Goal: Register for event/course

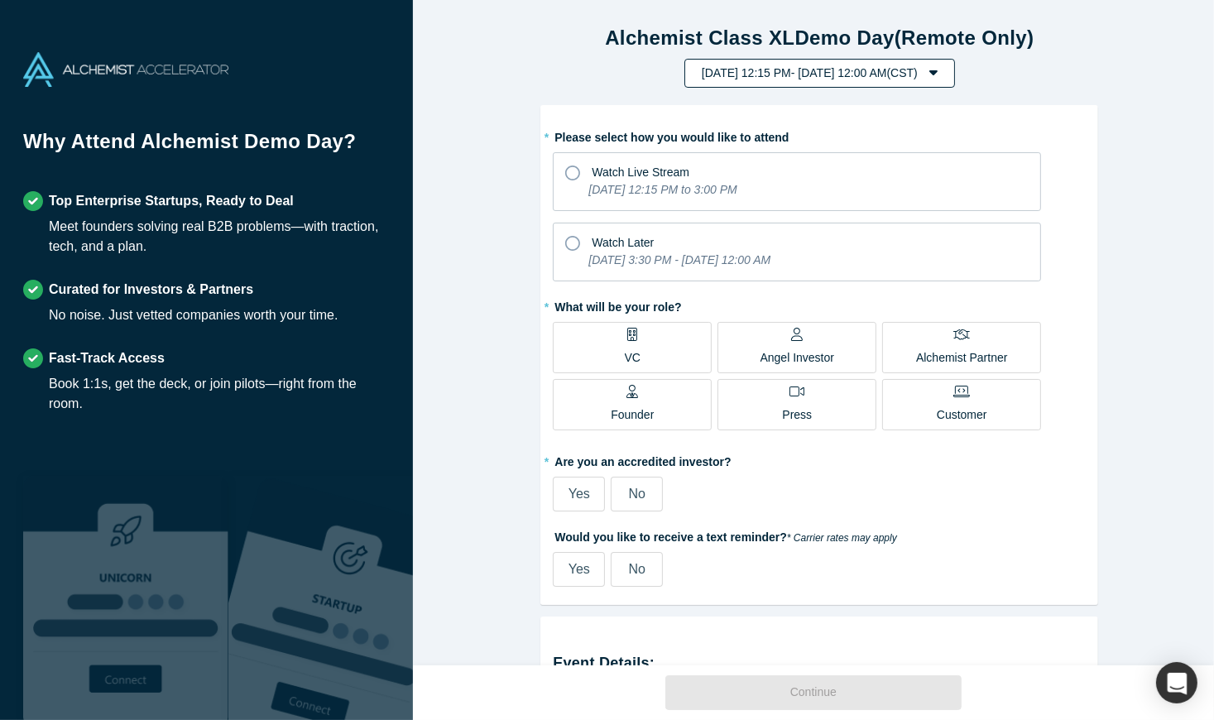
click at [690, 79] on button "[DATE] 12:15 PM - [DATE] 12:00 AM ( CST )" at bounding box center [819, 73] width 271 height 29
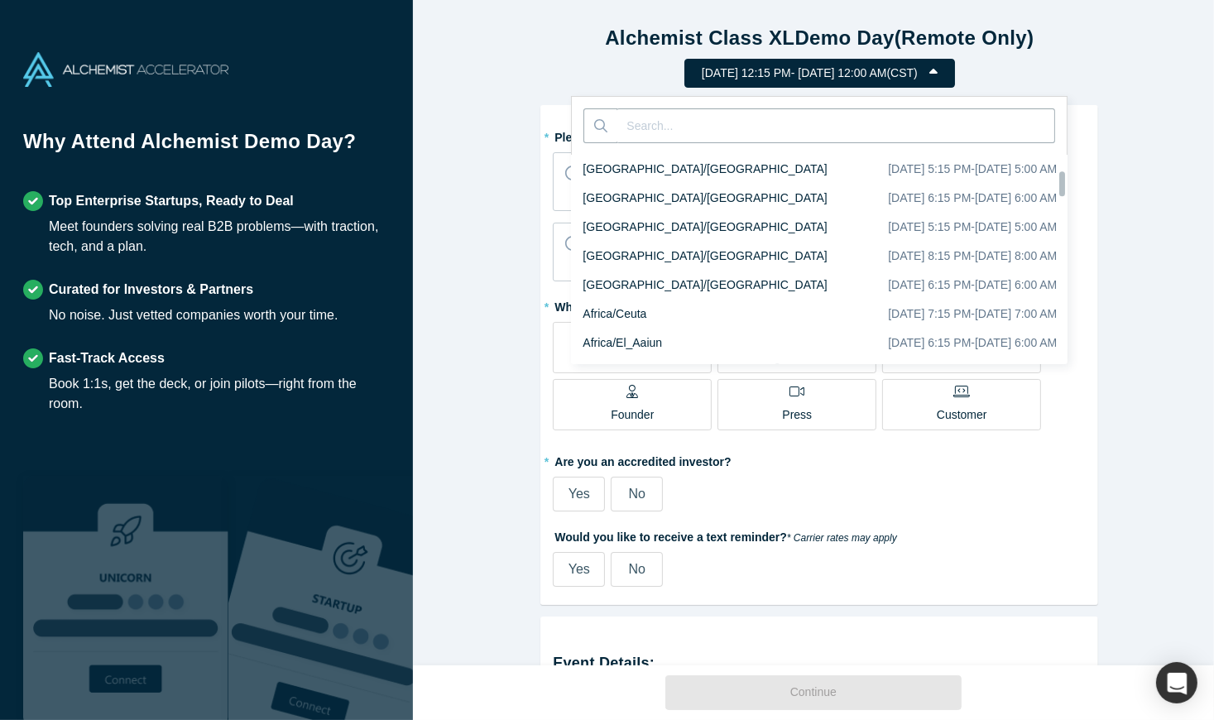
scroll to position [1390, 0]
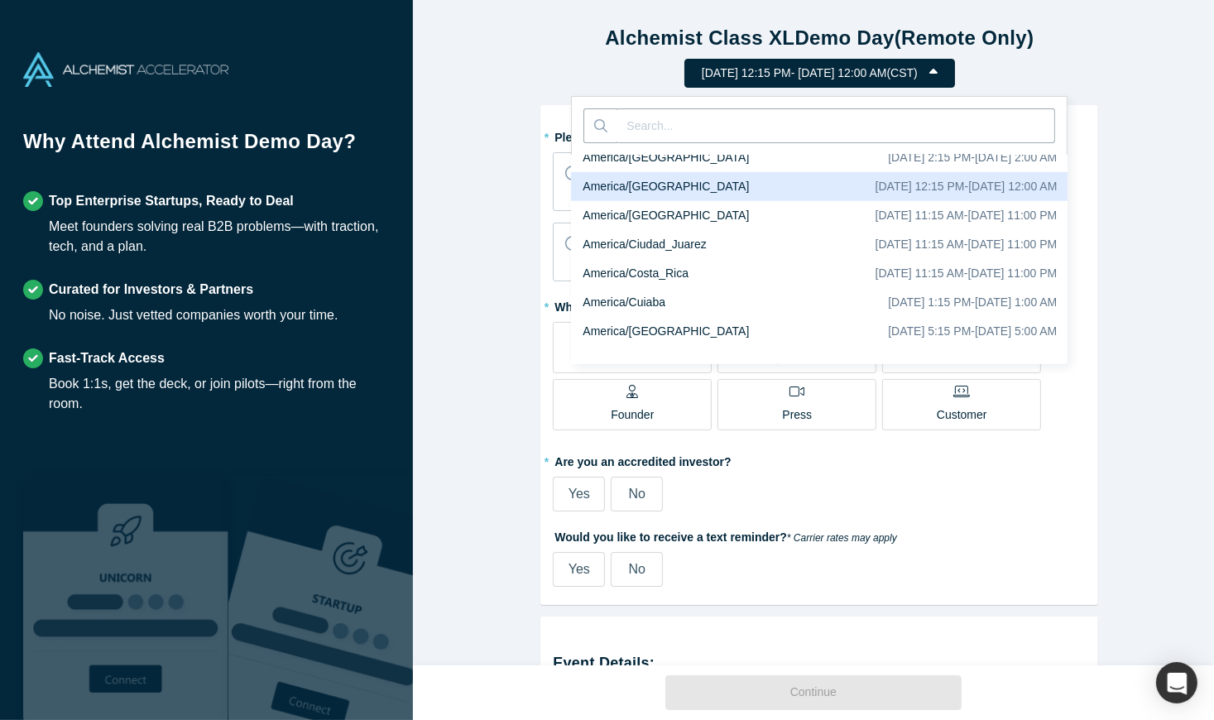
click at [684, 174] on div "America/[GEOGRAPHIC_DATA] [DATE] 12:15 PM - [DATE] 12:00 AM" at bounding box center [825, 186] width 509 height 29
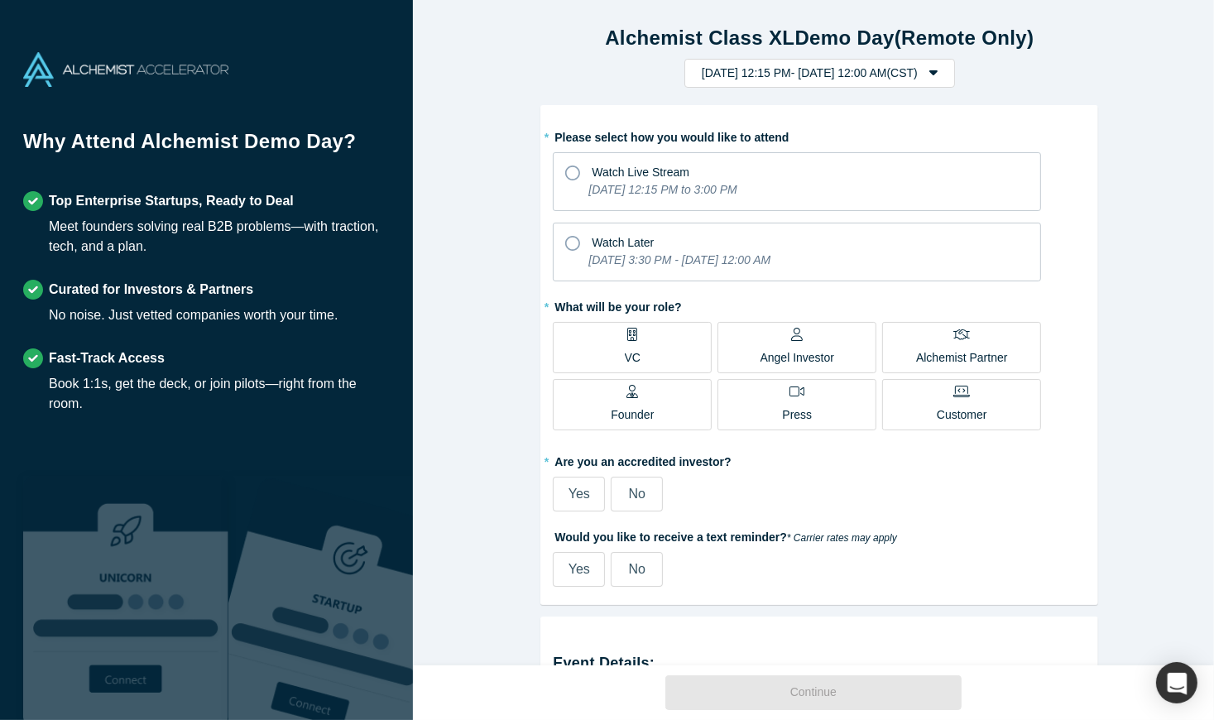
click at [506, 211] on div "Alchemist Class XL Demo Day (Remote Only) [DATE] 12:15 PM - [DATE] 12:00 AM ( C…" at bounding box center [820, 339] width 814 height 678
click at [713, 201] on div "[DATE] 12:15 PM to 3:00 PM" at bounding box center [662, 192] width 148 height 23
click at [0, 0] on input "Watch Live Stream [DATE] 12:15 PM to 3:00 PM" at bounding box center [0, 0] width 0 height 0
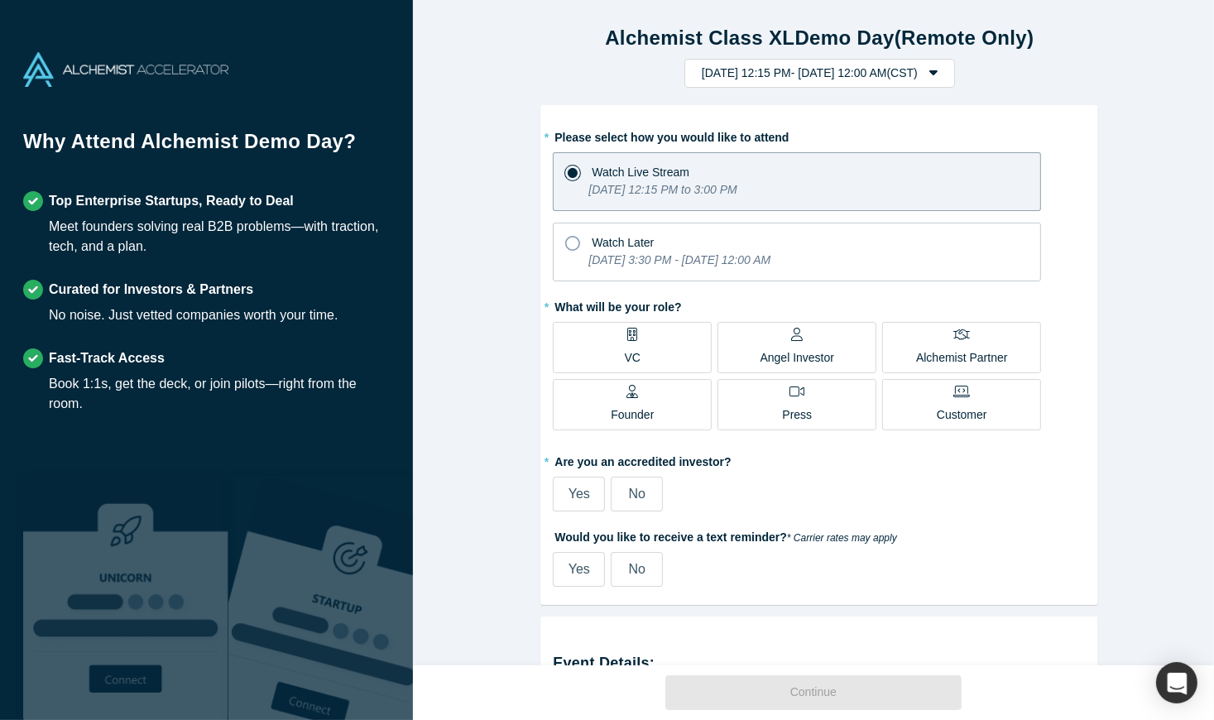
click at [655, 355] on label "VC" at bounding box center [632, 347] width 159 height 51
click at [0, 0] on input "VC" at bounding box center [0, 0] width 0 height 0
click at [561, 492] on label "Yes" at bounding box center [579, 494] width 52 height 35
click at [0, 0] on input "Yes" at bounding box center [0, 0] width 0 height 0
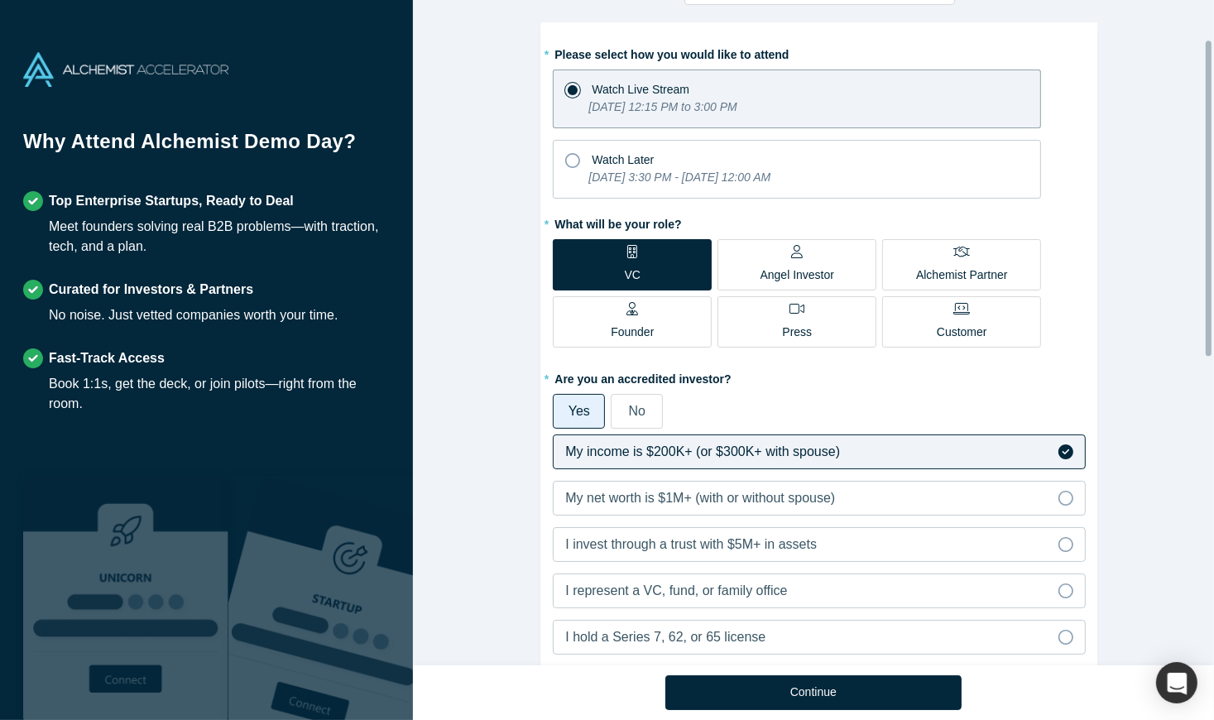
scroll to position [166, 0]
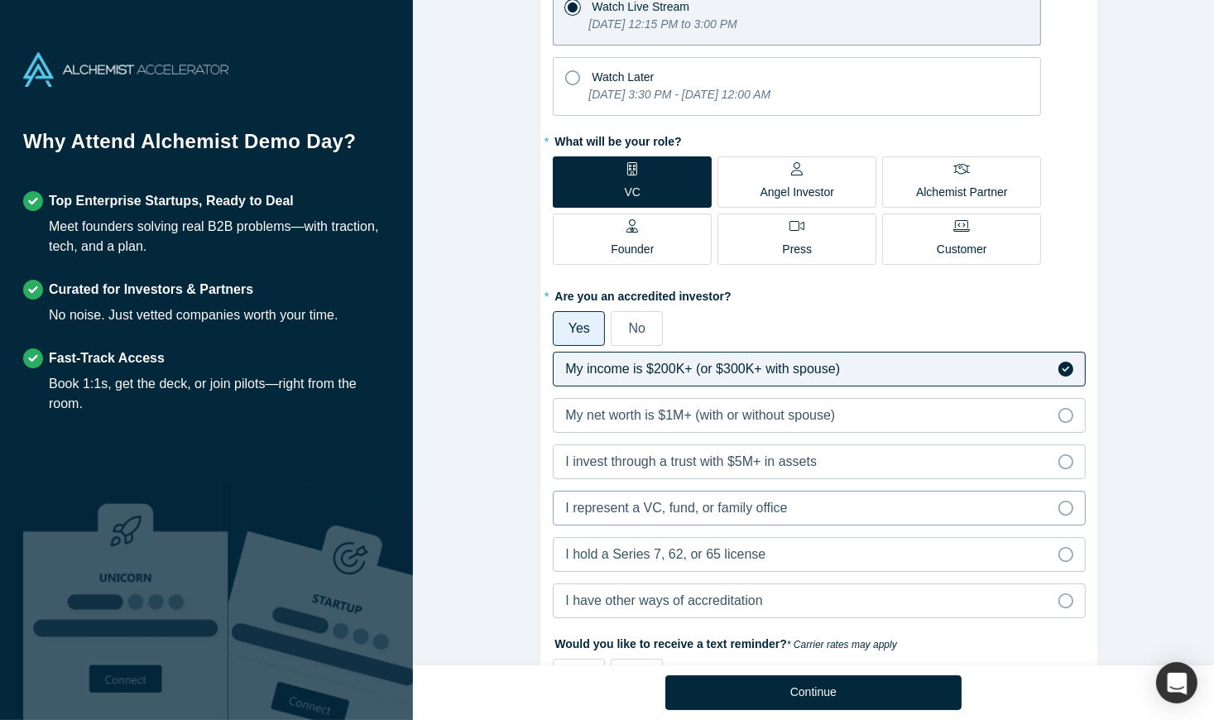
click at [624, 511] on span "I represent a VC, fund, or family office" at bounding box center [676, 508] width 222 height 14
click at [0, 0] on input "I represent a VC, fund, or family office" at bounding box center [0, 0] width 0 height 0
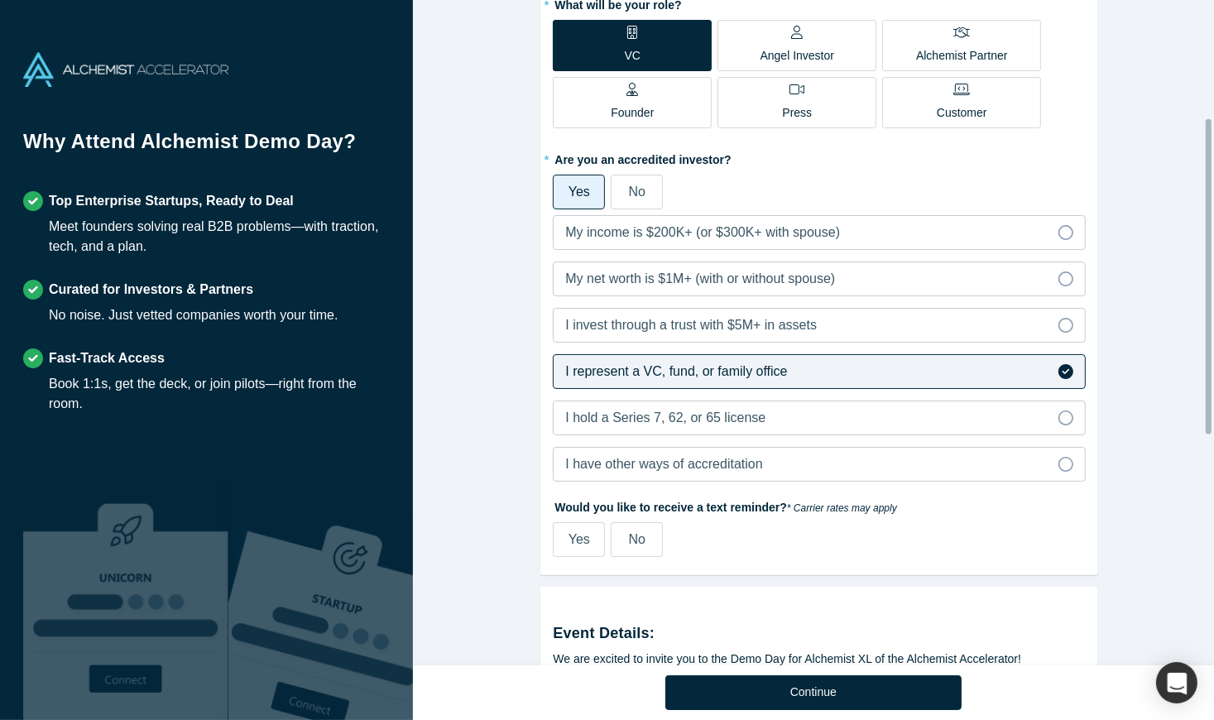
scroll to position [331, 0]
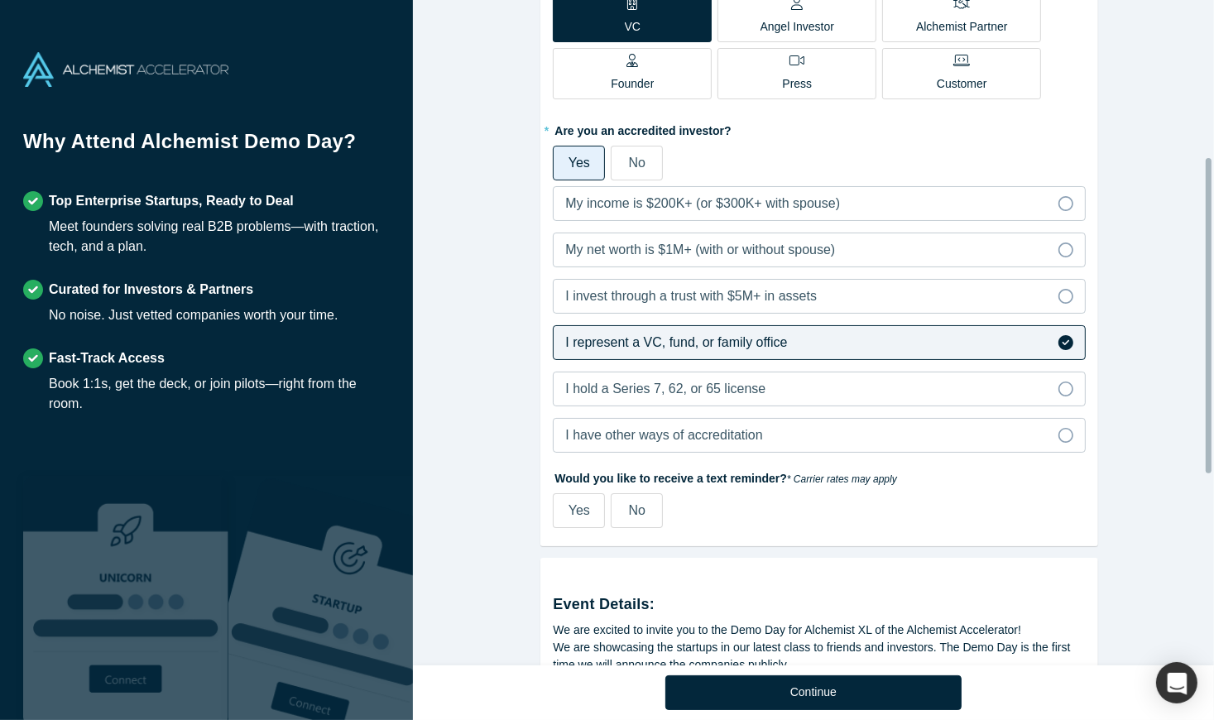
click at [635, 511] on span "No" at bounding box center [637, 510] width 17 height 14
click at [0, 0] on input "No" at bounding box center [0, 0] width 0 height 0
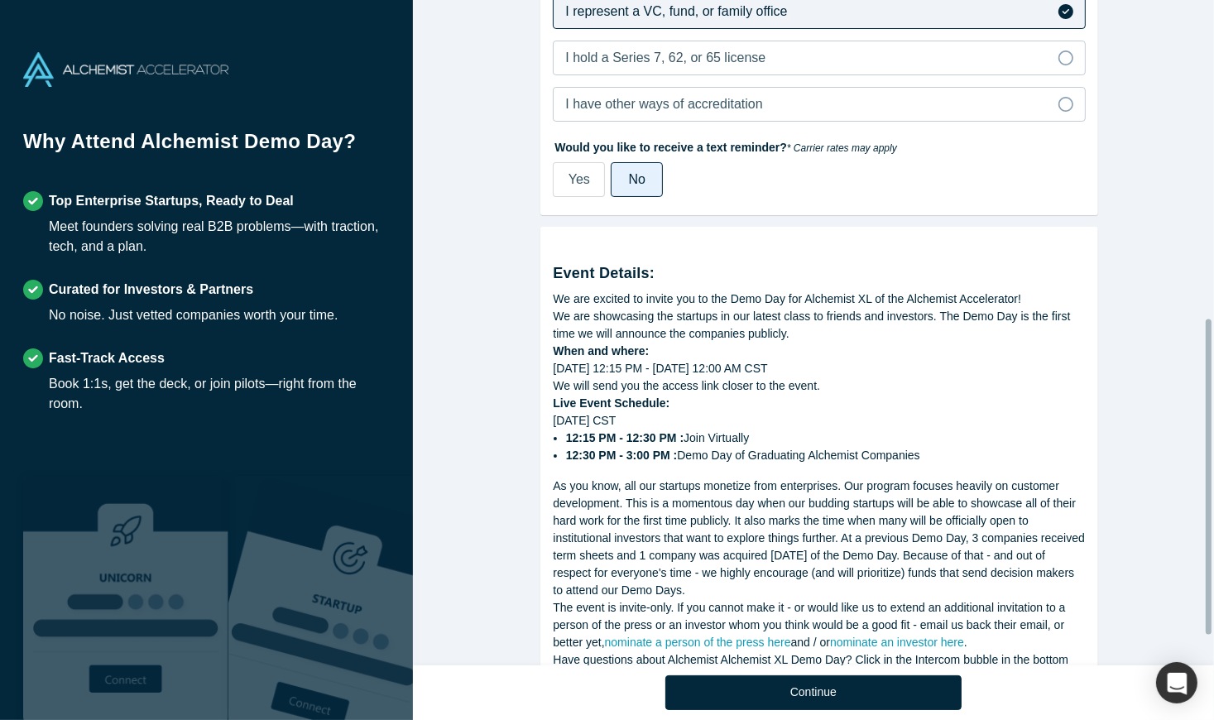
scroll to position [732, 0]
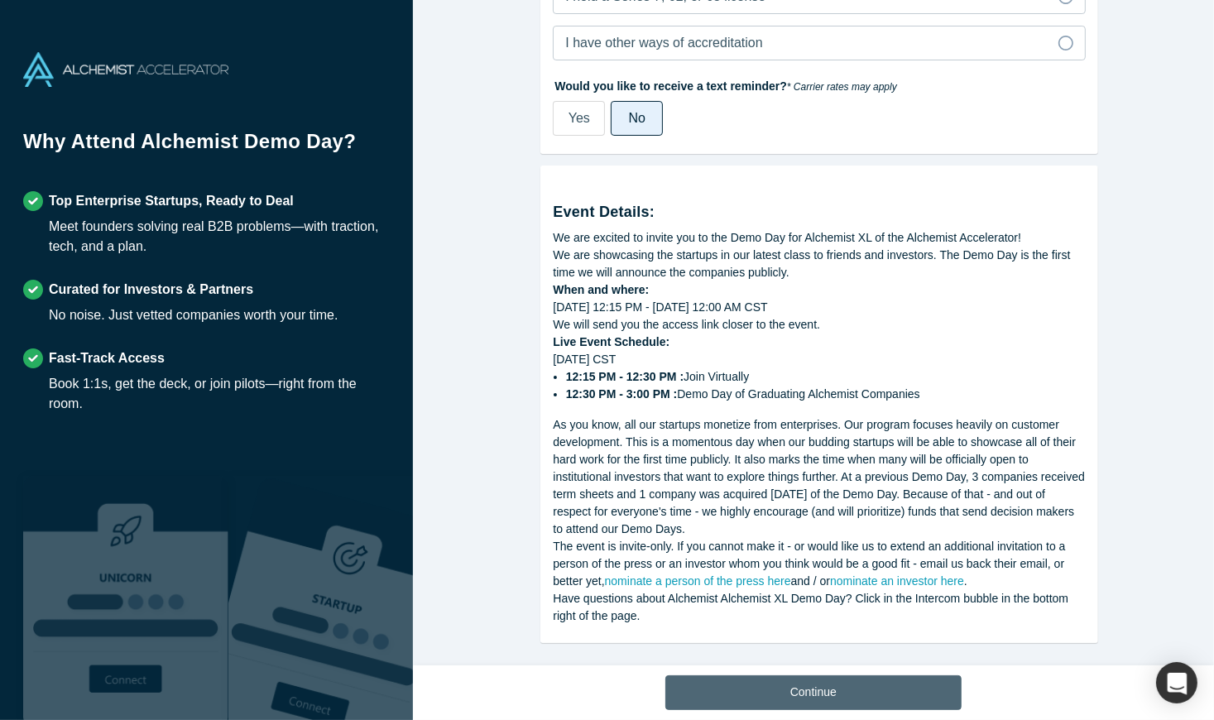
click at [821, 686] on button "Continue" at bounding box center [813, 692] width 296 height 35
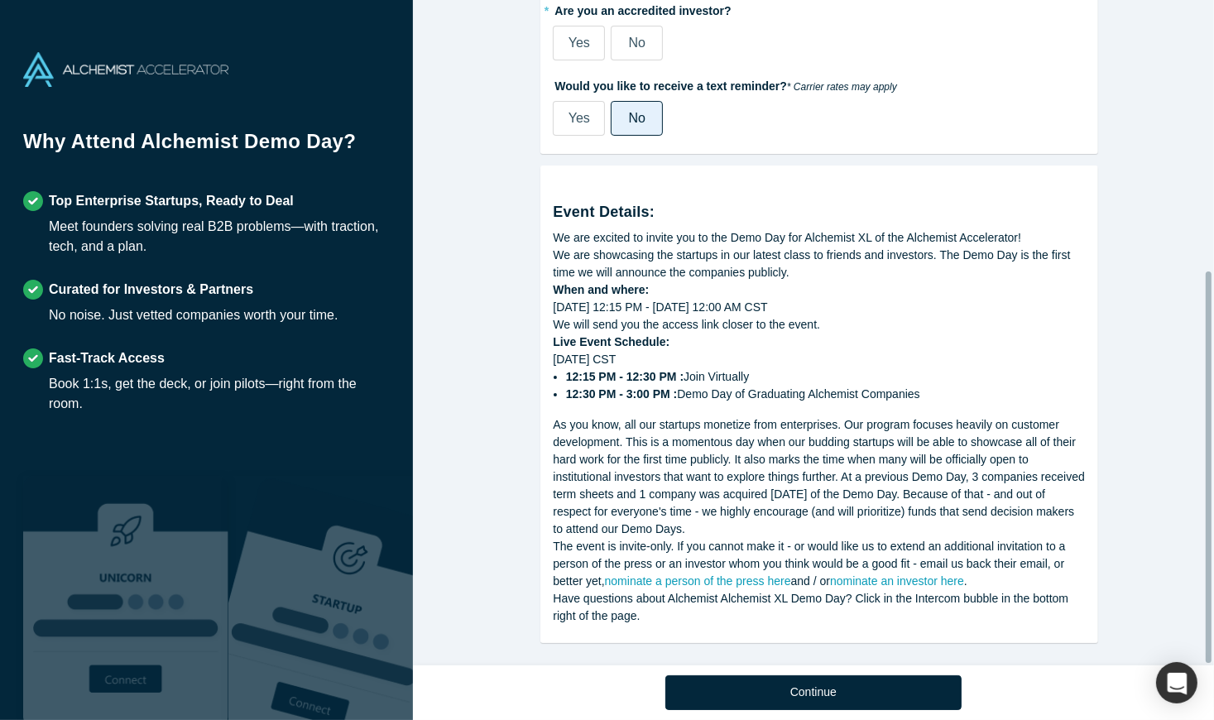
scroll to position [460, 0]
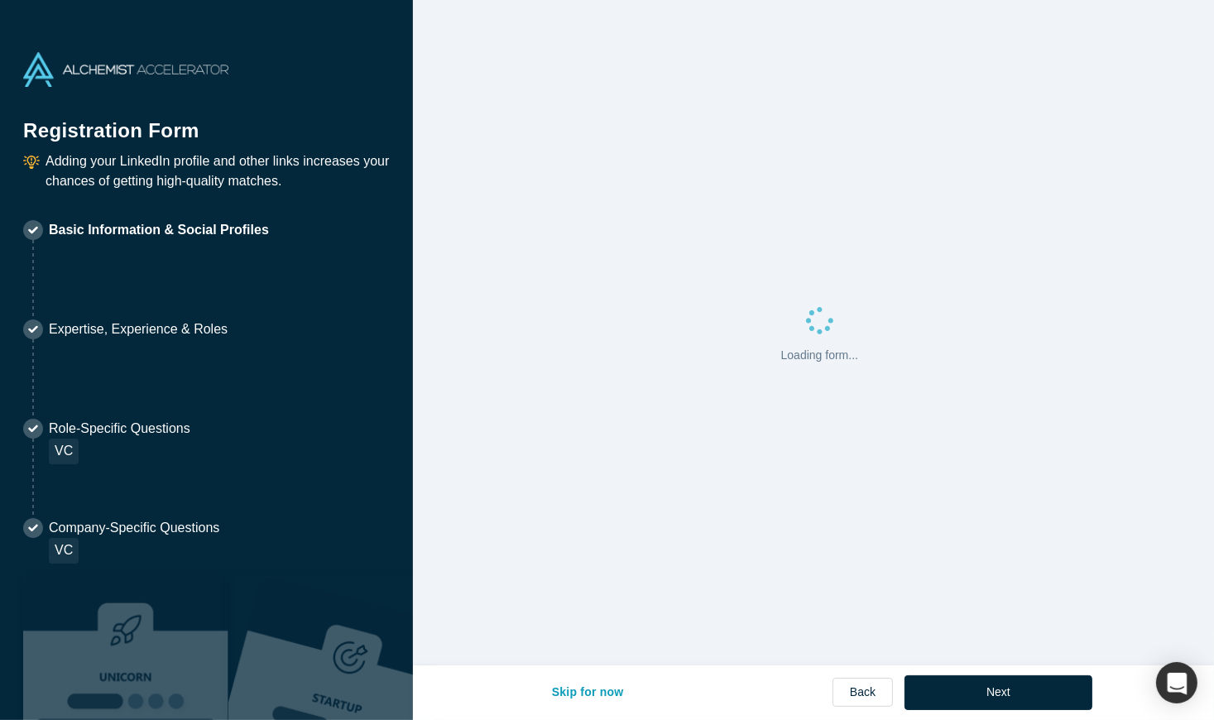
select select "US"
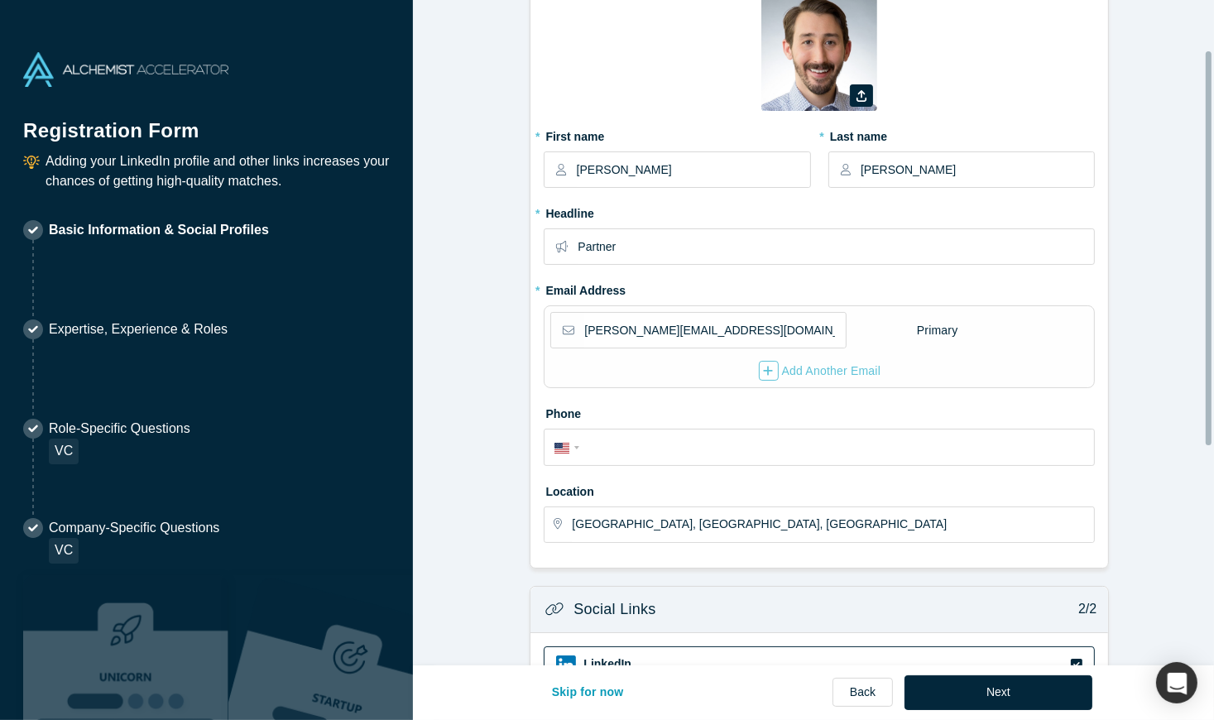
scroll to position [166, 0]
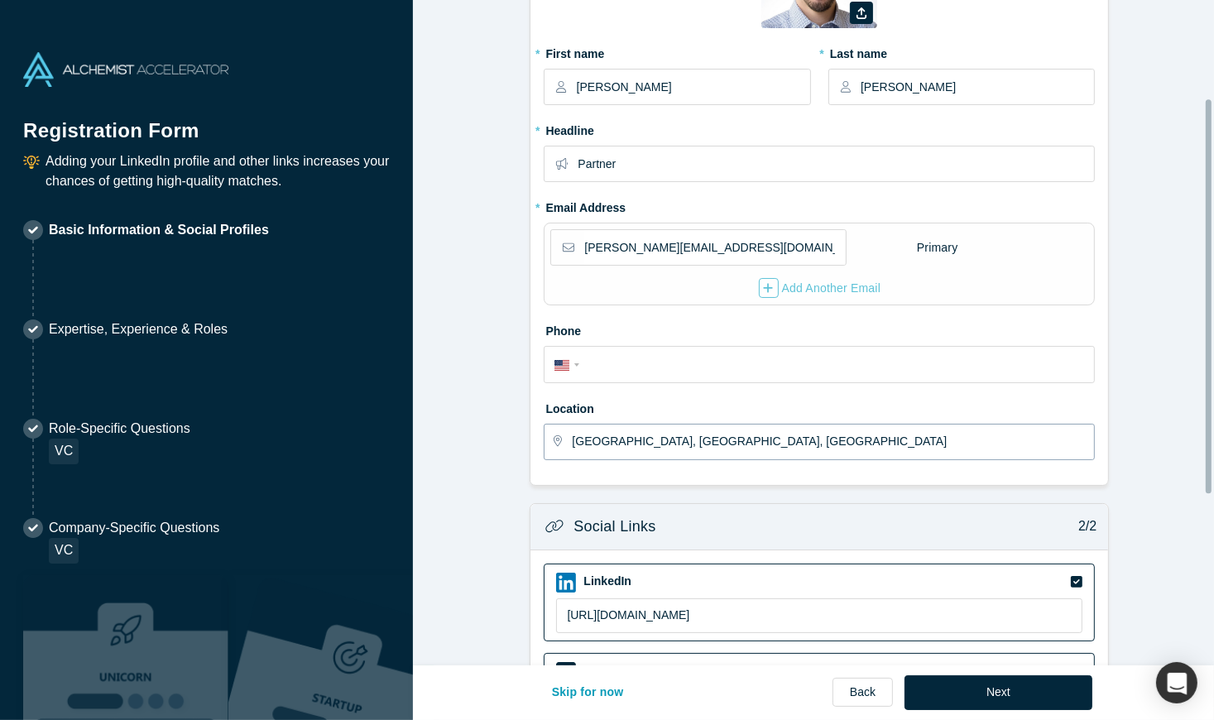
click at [762, 444] on input "[GEOGRAPHIC_DATA], [GEOGRAPHIC_DATA], [GEOGRAPHIC_DATA]" at bounding box center [832, 442] width 521 height 35
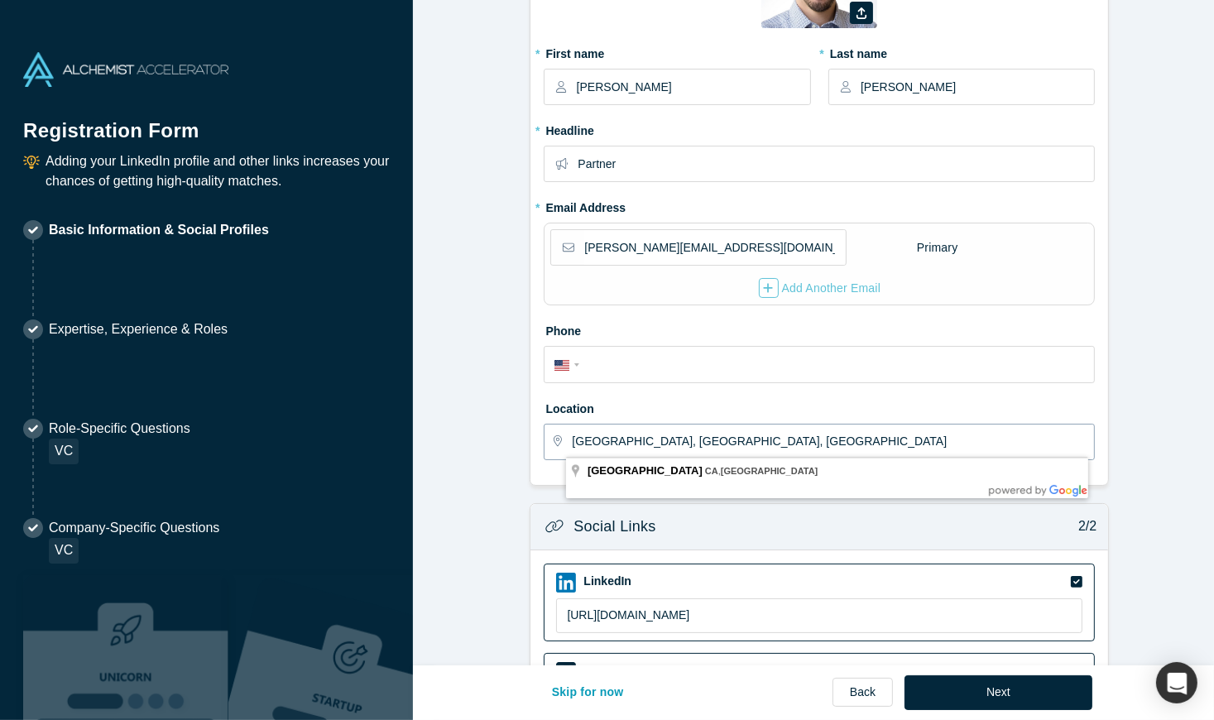
drag, startPoint x: 765, startPoint y: 443, endPoint x: 510, endPoint y: 437, distance: 255.0
click at [510, 437] on form "Contact Info 1/2 Zoom Save Remove Upload New * First name [PERSON_NAME] * Last …" at bounding box center [820, 391] width 814 height 1079
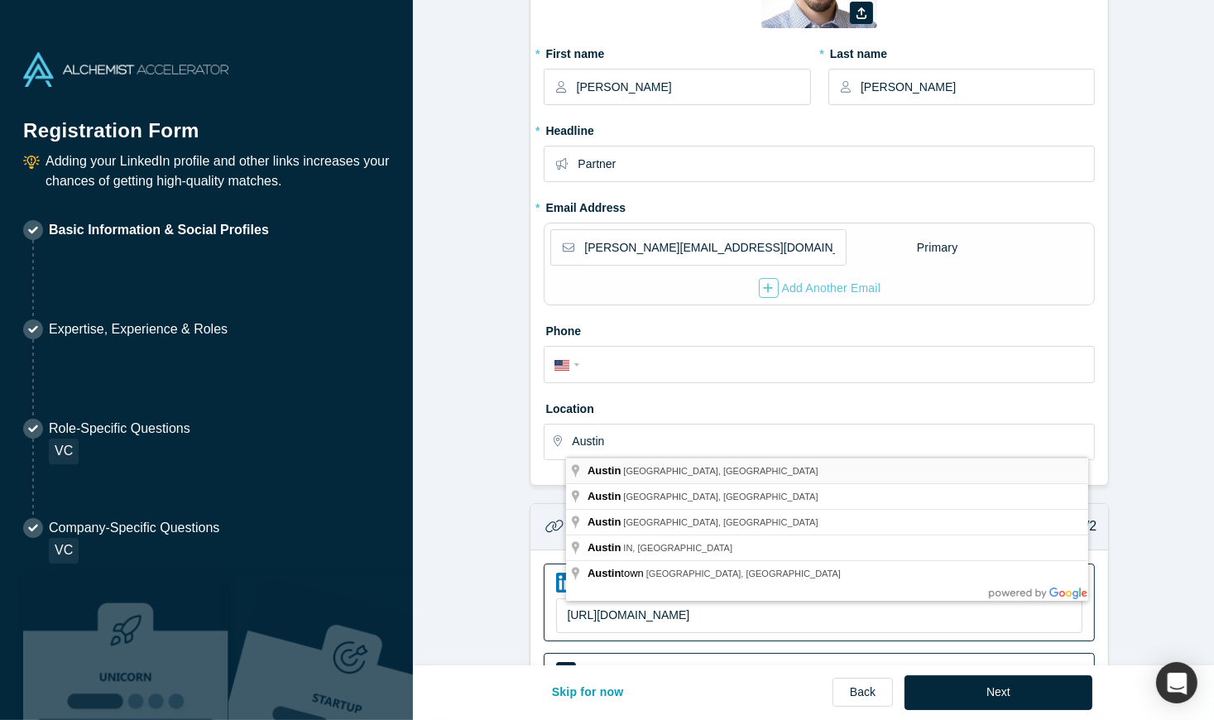
type input "[GEOGRAPHIC_DATA], [GEOGRAPHIC_DATA], [GEOGRAPHIC_DATA]"
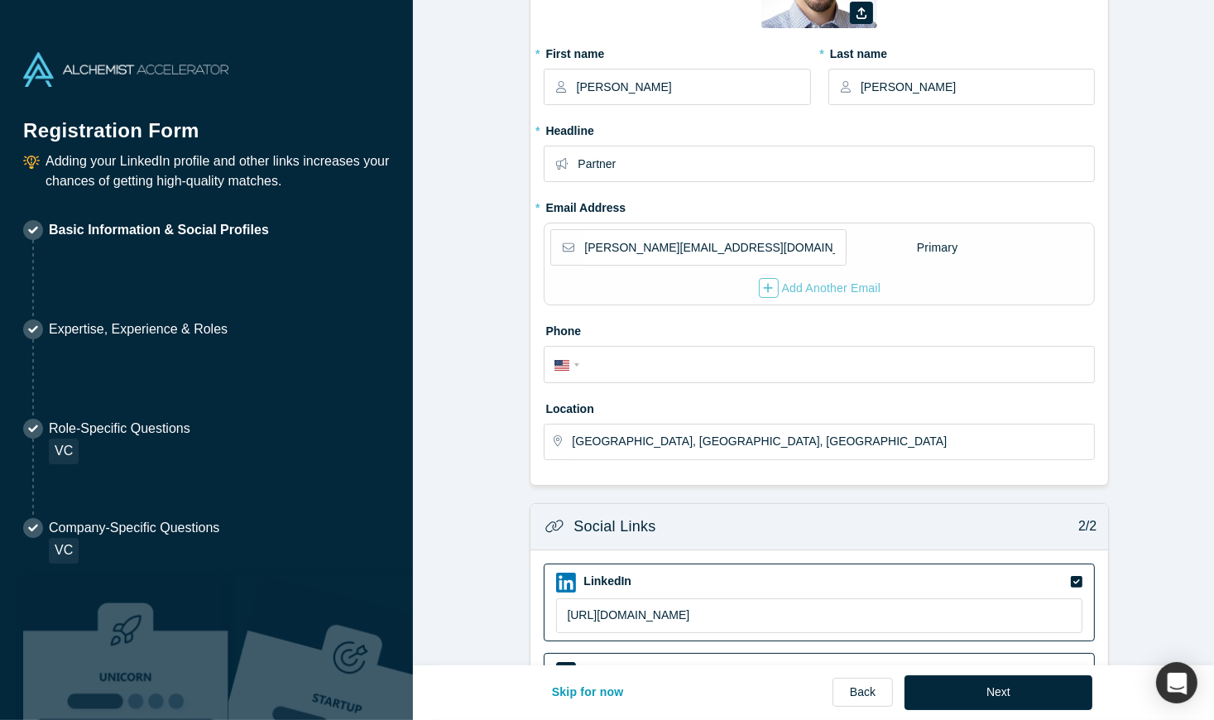
click at [490, 450] on form "Contact Info 1/2 Zoom Save Remove Upload New * First name [PERSON_NAME] * Last …" at bounding box center [820, 391] width 814 height 1079
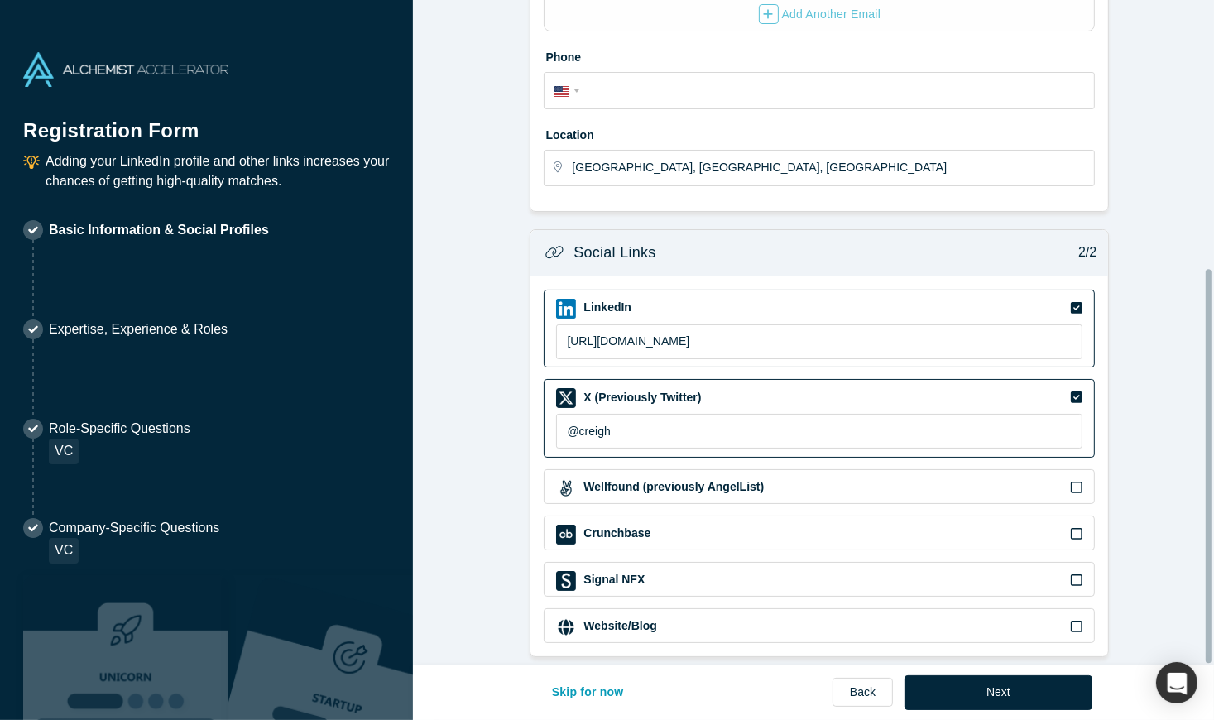
scroll to position [452, 0]
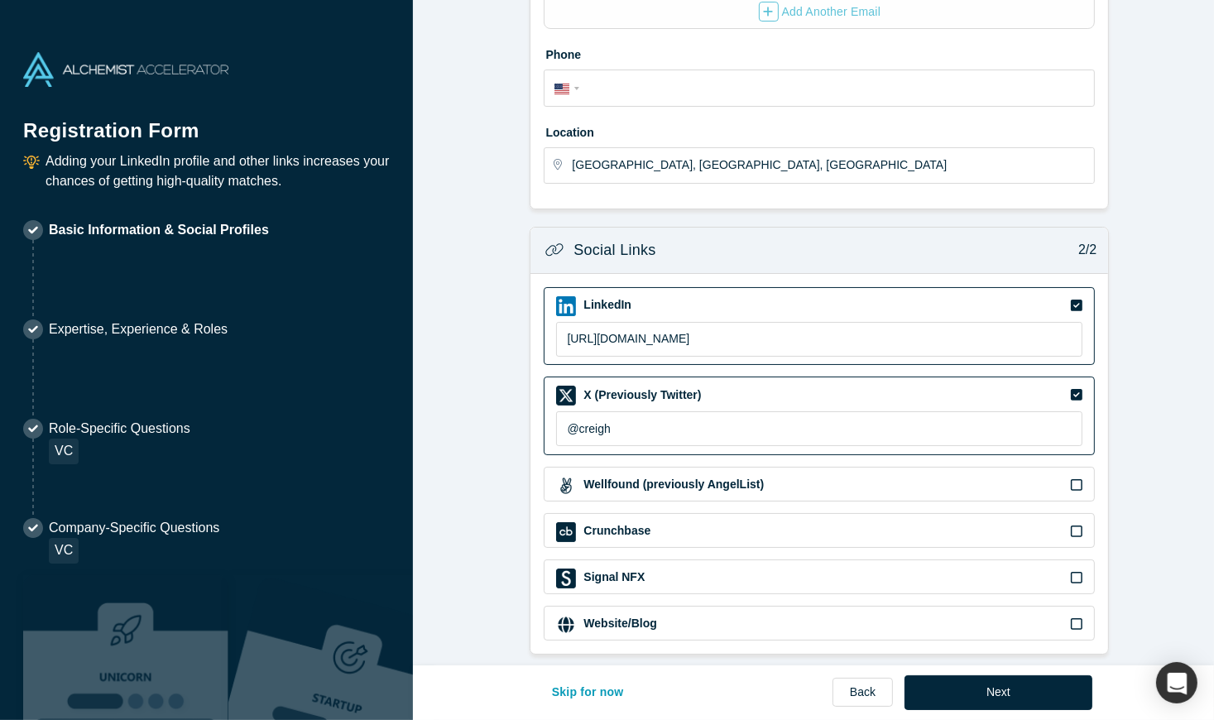
click at [1075, 388] on icon at bounding box center [1077, 394] width 12 height 13
click at [0, 0] on input "checkbox" at bounding box center [0, 0] width 0 height 0
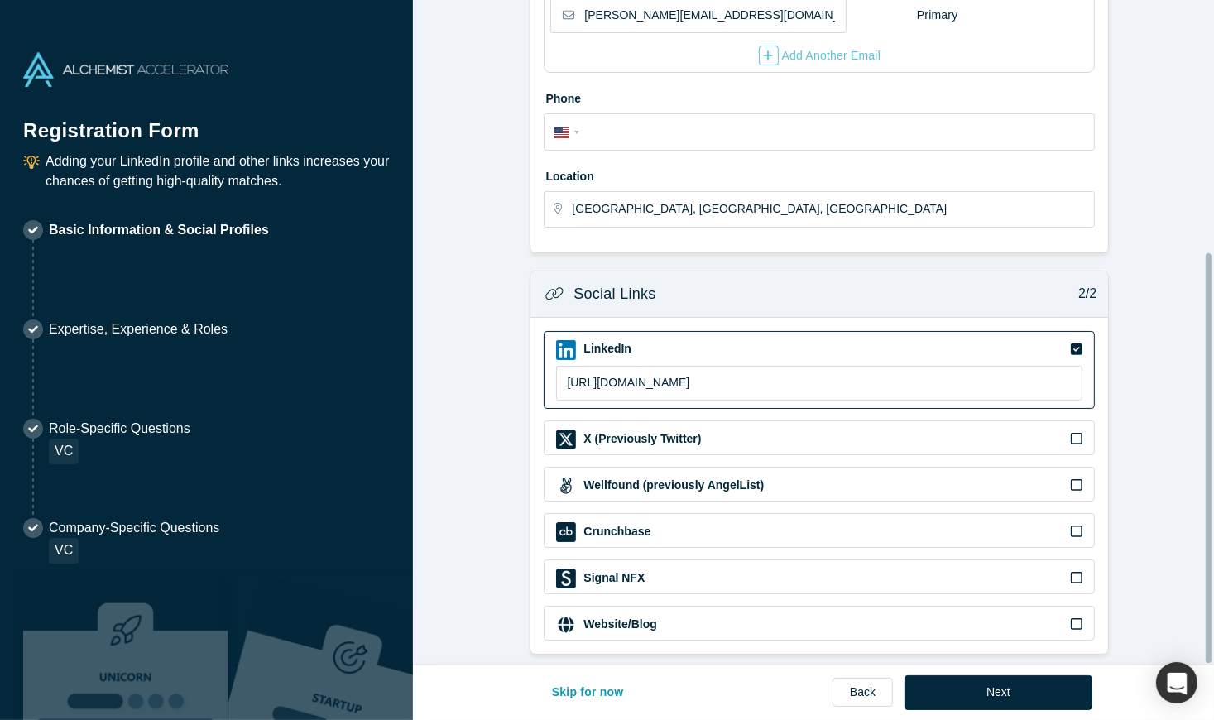
scroll to position [408, 0]
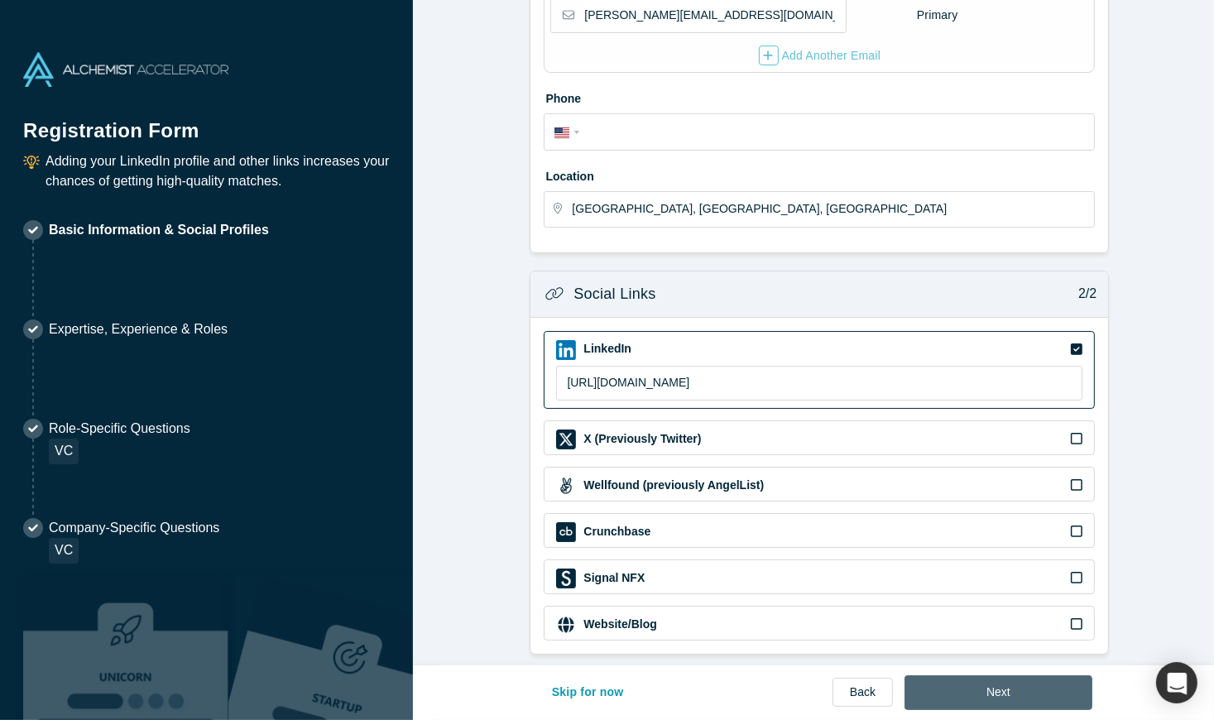
click at [1033, 689] on button "Next" at bounding box center [999, 692] width 188 height 35
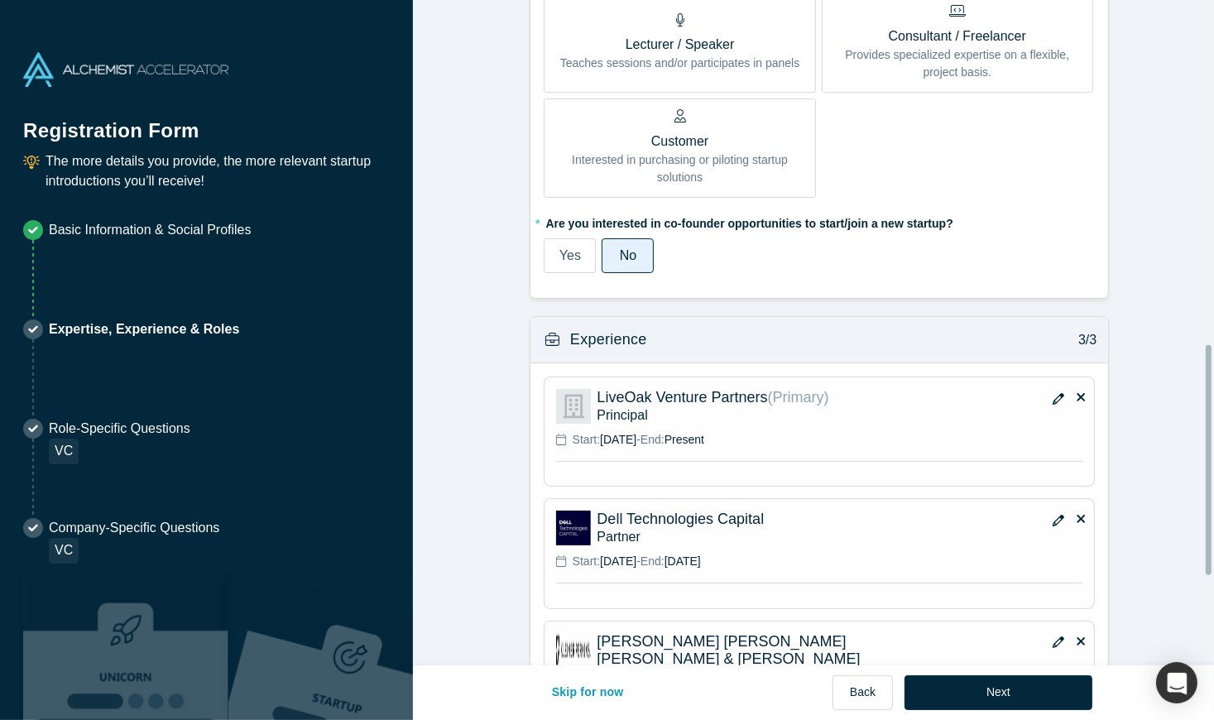
scroll to position [1076, 0]
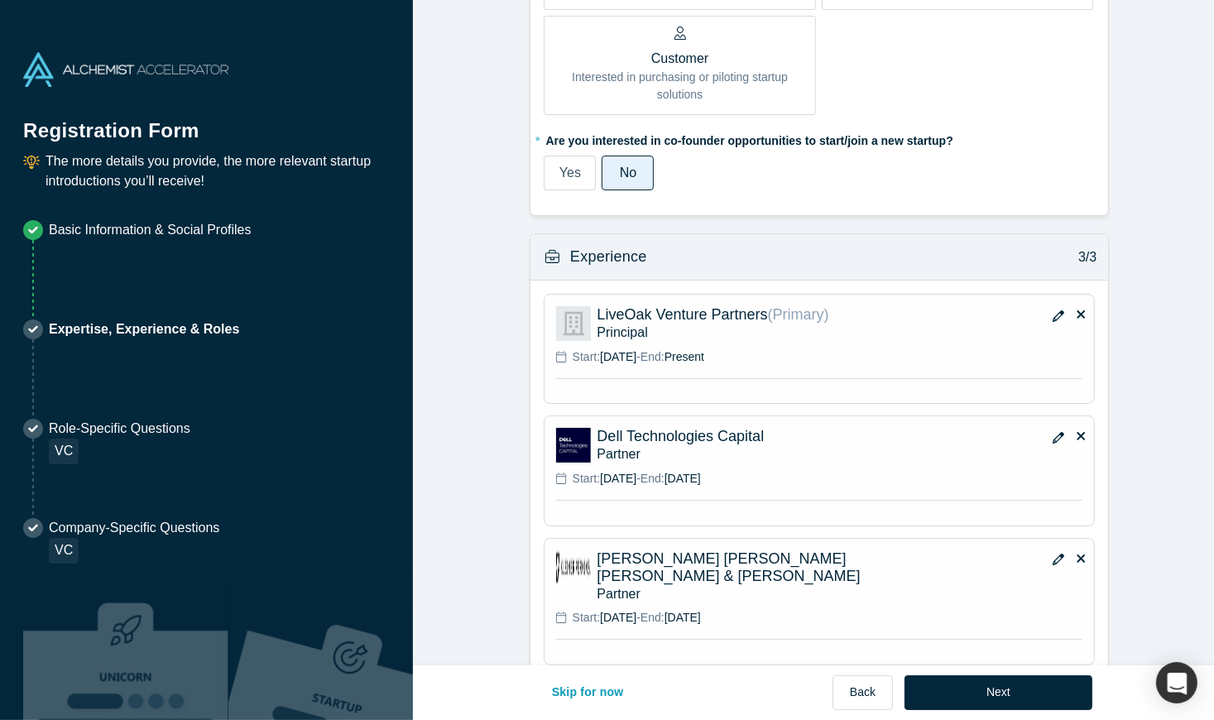
click at [1055, 319] on icon "button" at bounding box center [1059, 316] width 12 height 12
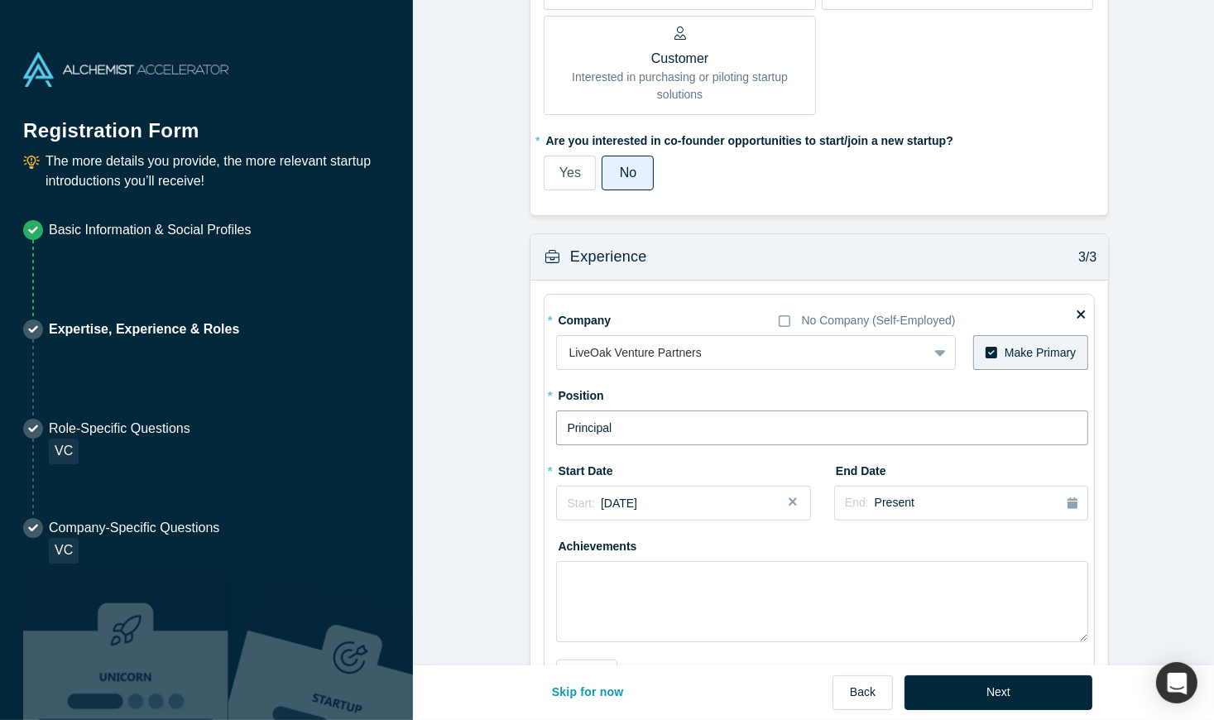
click at [662, 422] on input "Principal" at bounding box center [822, 428] width 532 height 35
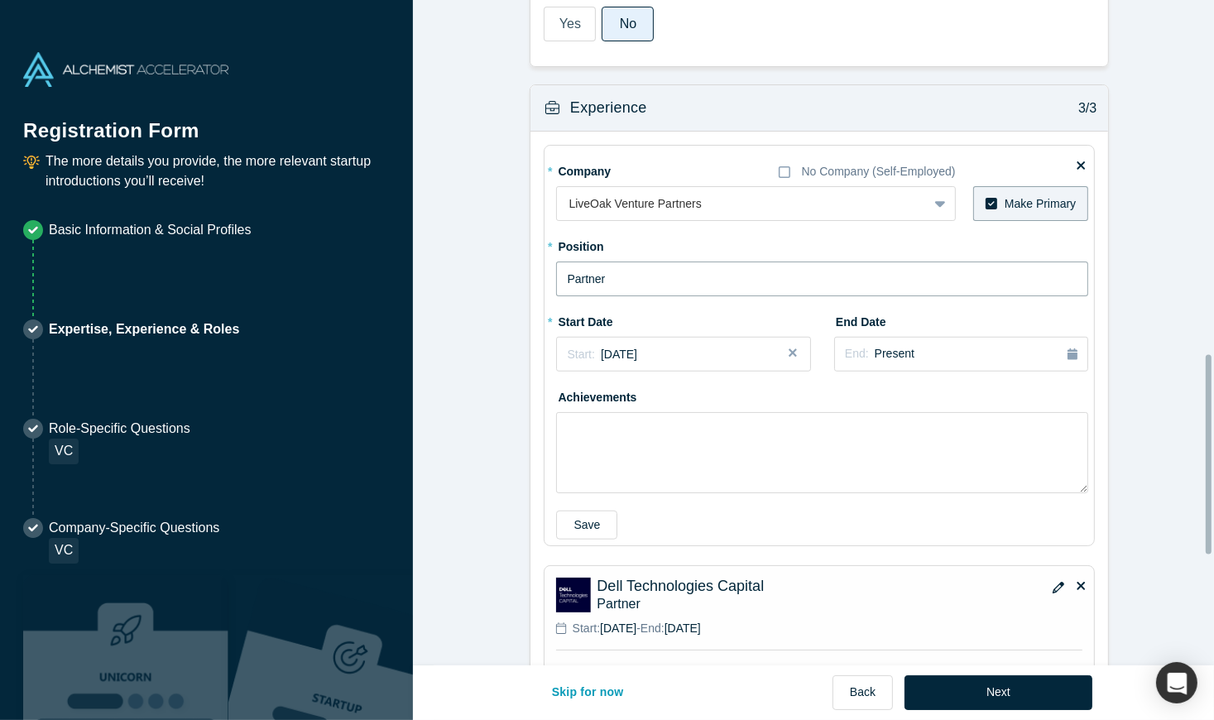
scroll to position [1241, 0]
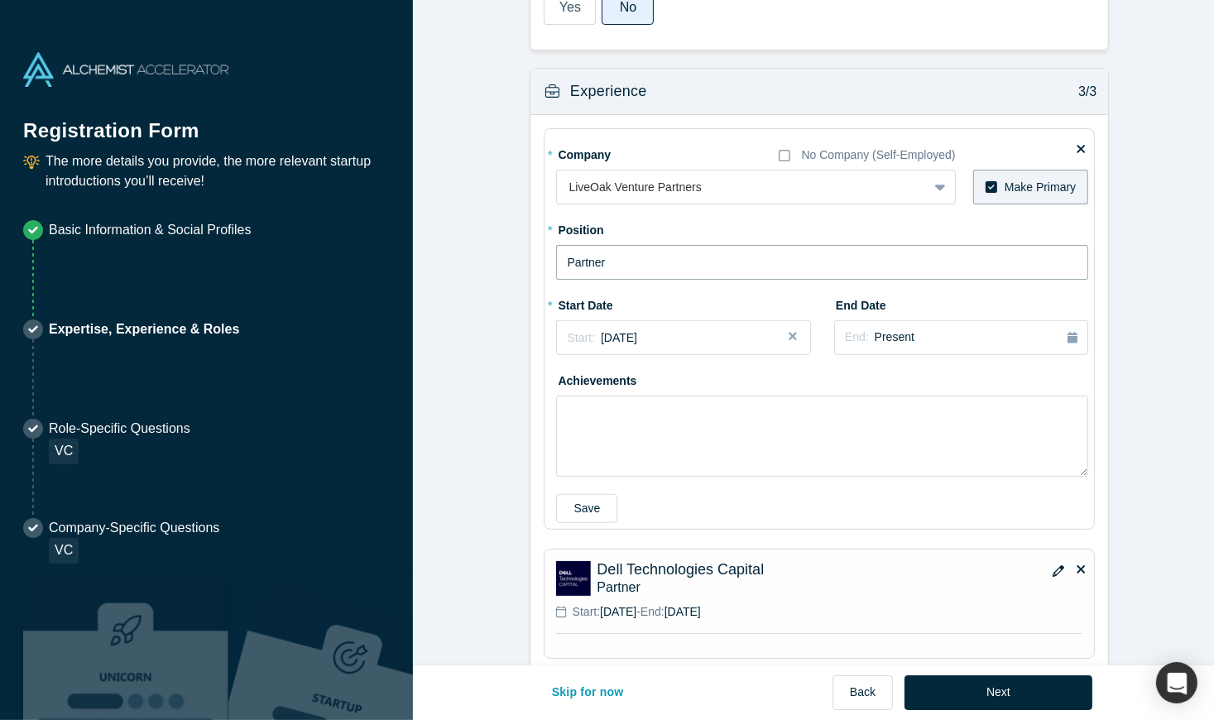
type input "Partner"
click at [675, 133] on fieldset "* Company No Company (Self-Employed) LiveOak Venture Partners To pick up a drag…" at bounding box center [819, 328] width 551 height 401
click at [665, 98] on div "Experience 3/3" at bounding box center [820, 92] width 578 height 46
click at [563, 506] on button "Save" at bounding box center [586, 508] width 61 height 29
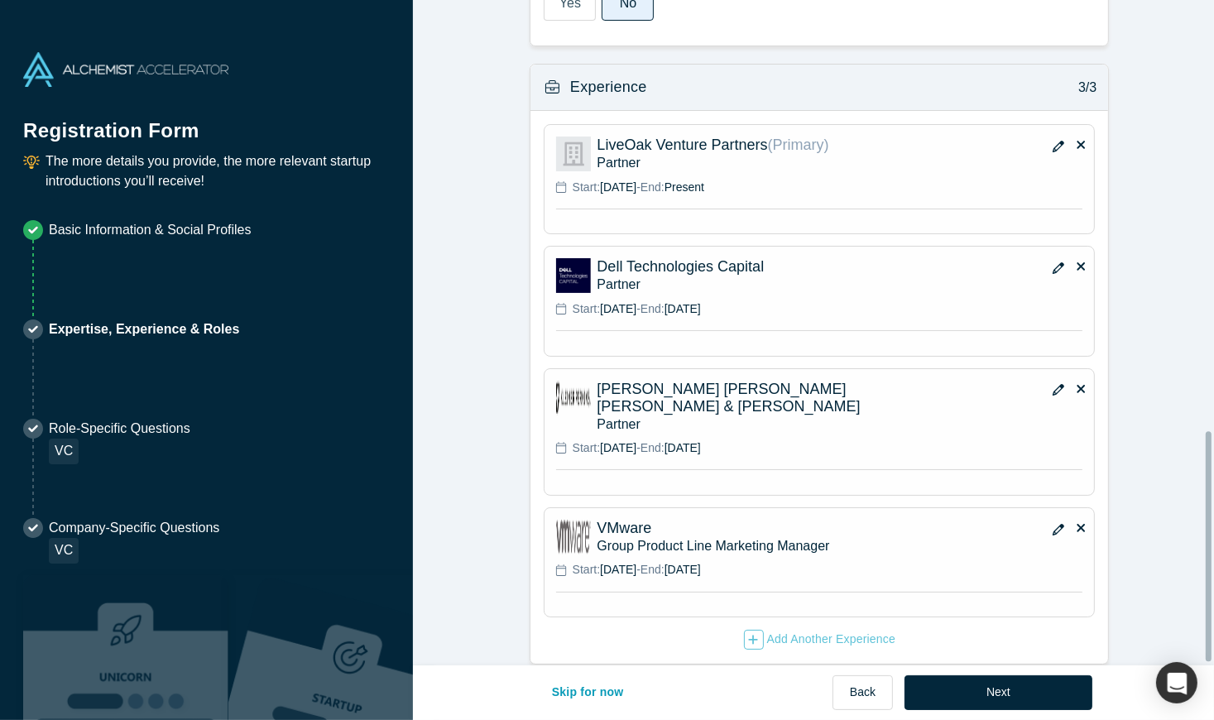
scroll to position [1247, 0]
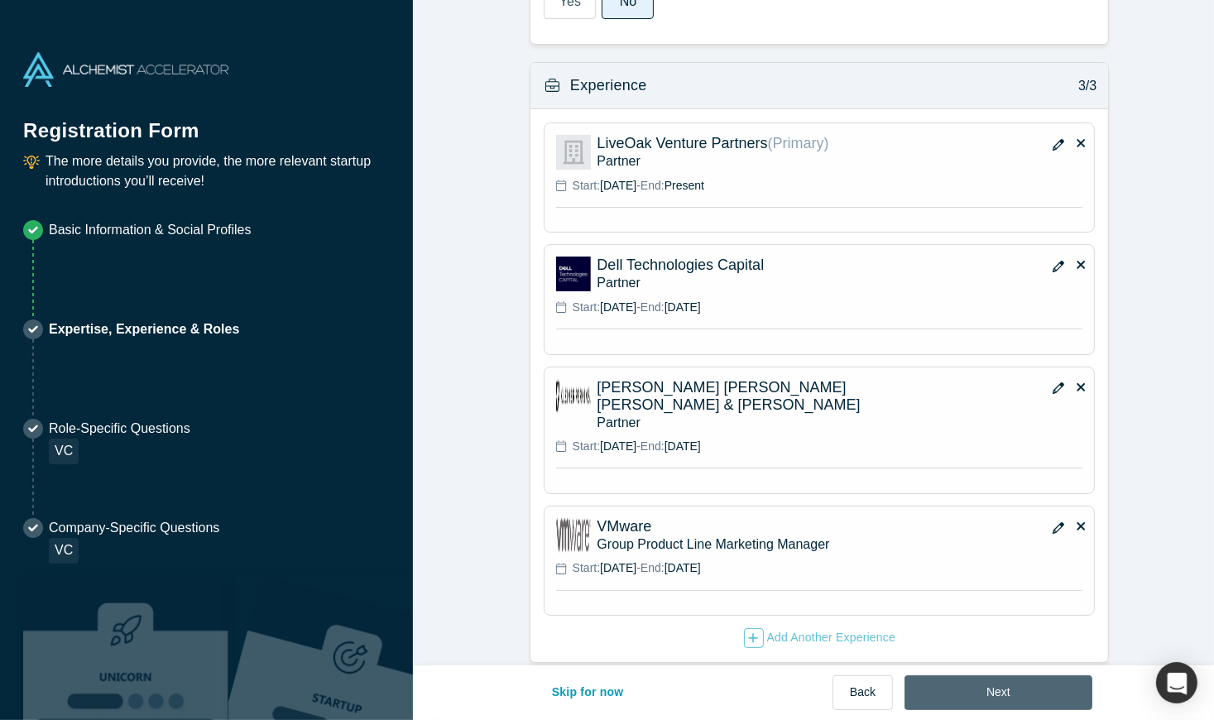
click at [973, 697] on button "Next" at bounding box center [999, 692] width 188 height 35
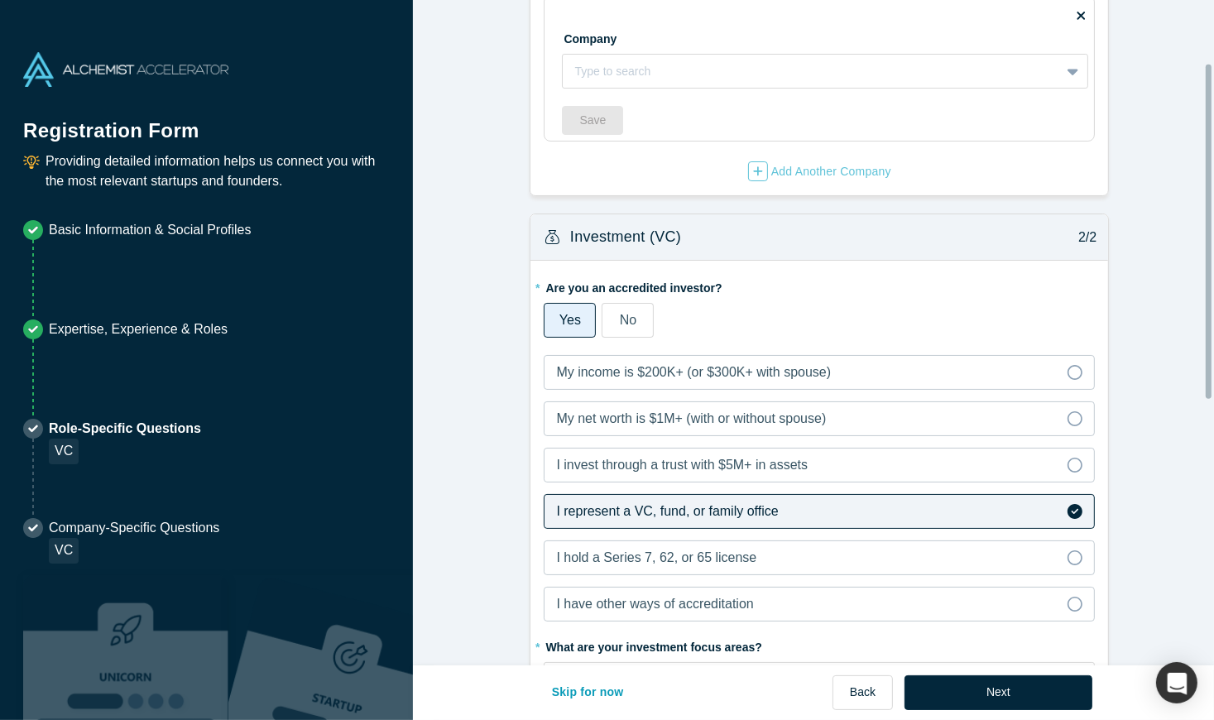
scroll to position [166, 0]
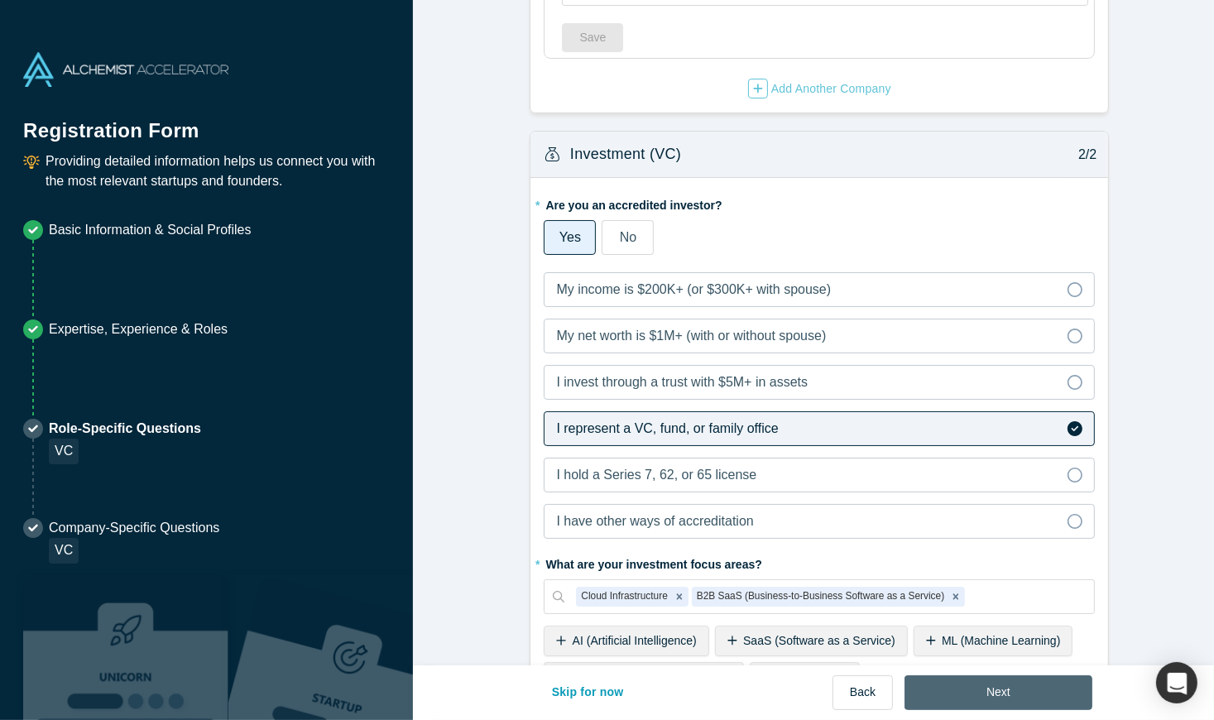
click at [985, 695] on button "Next" at bounding box center [999, 692] width 188 height 35
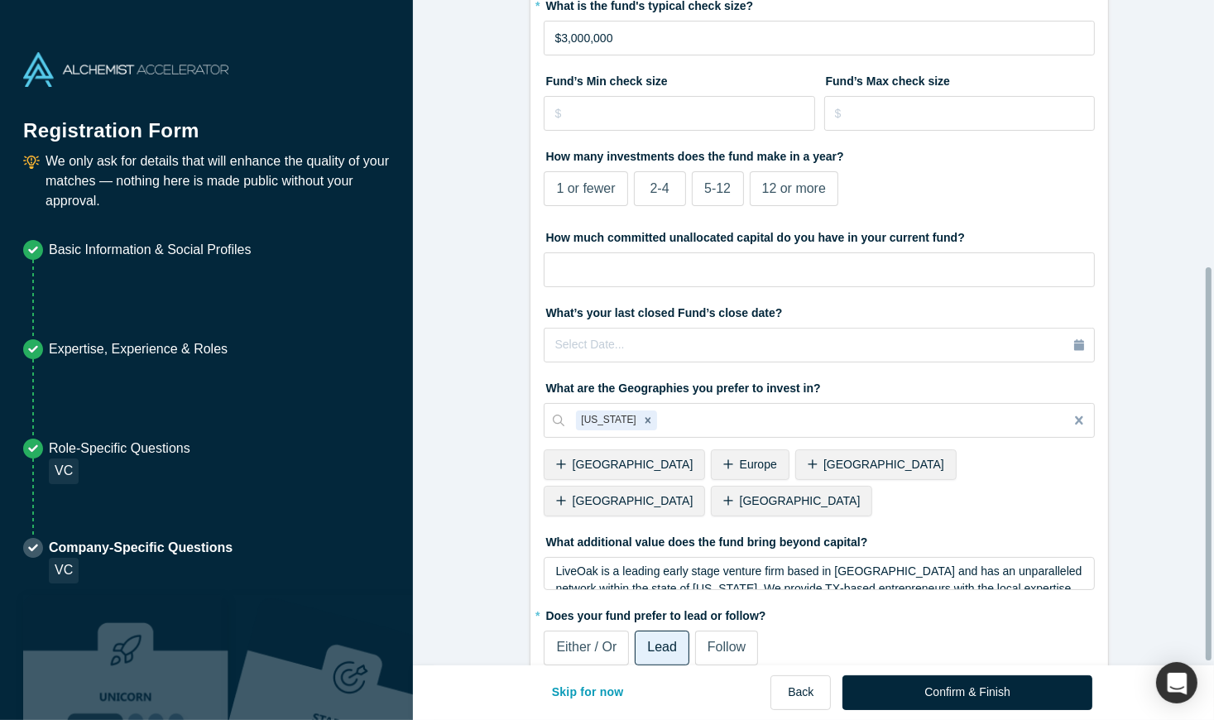
scroll to position [453, 0]
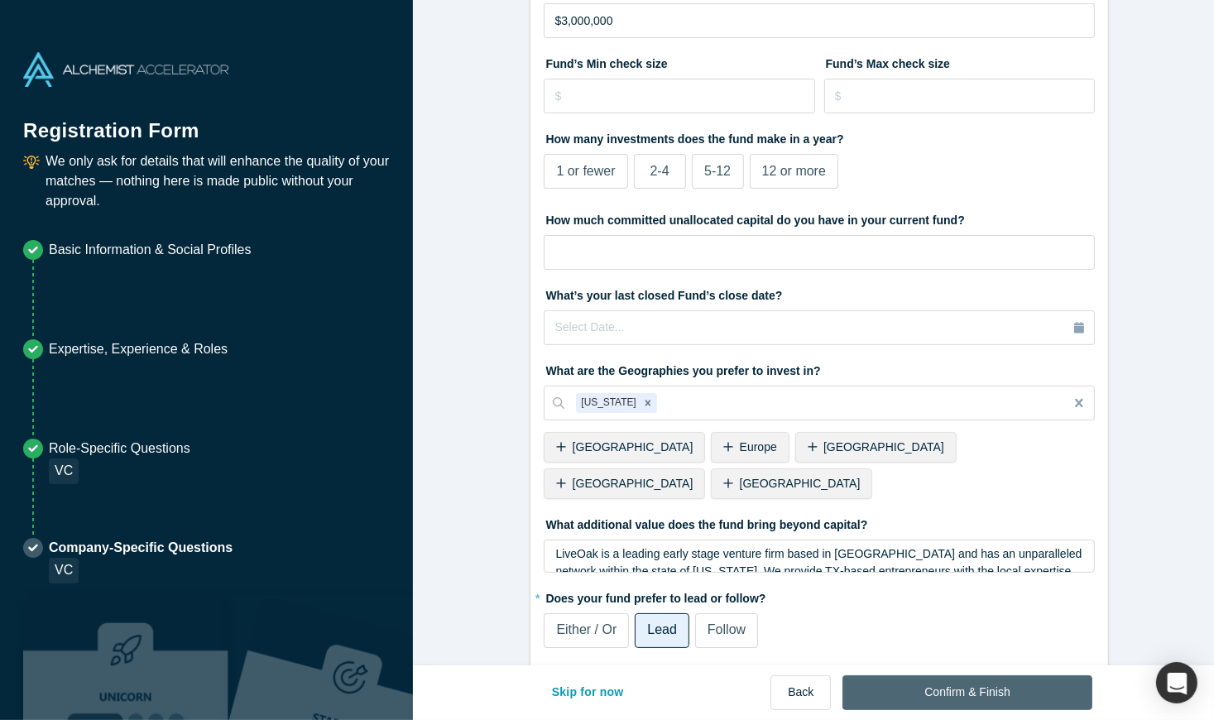
click at [991, 692] on button "Confirm & Finish" at bounding box center [967, 692] width 249 height 35
